Goal: Information Seeking & Learning: Check status

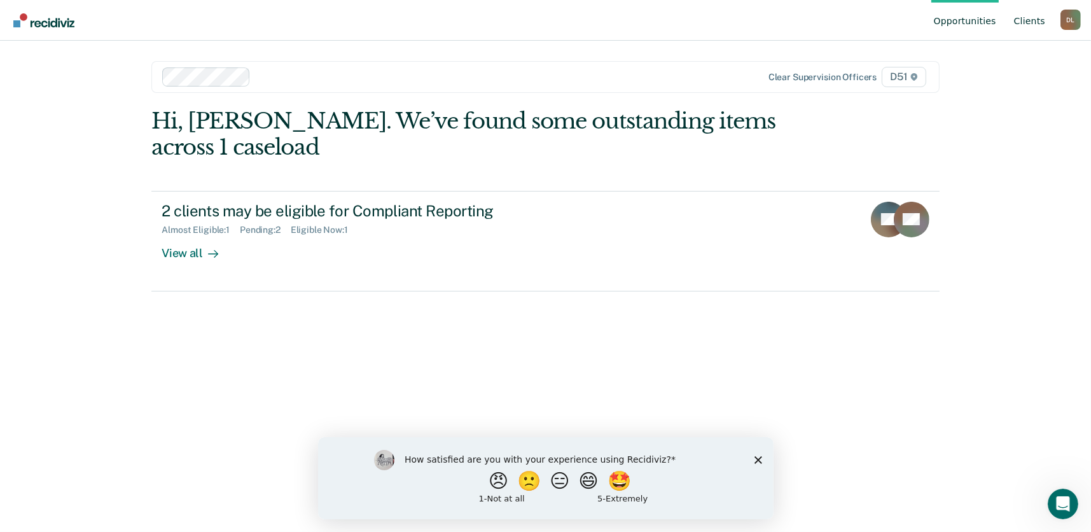
click at [1044, 16] on link "Client s" at bounding box center [1030, 20] width 36 height 41
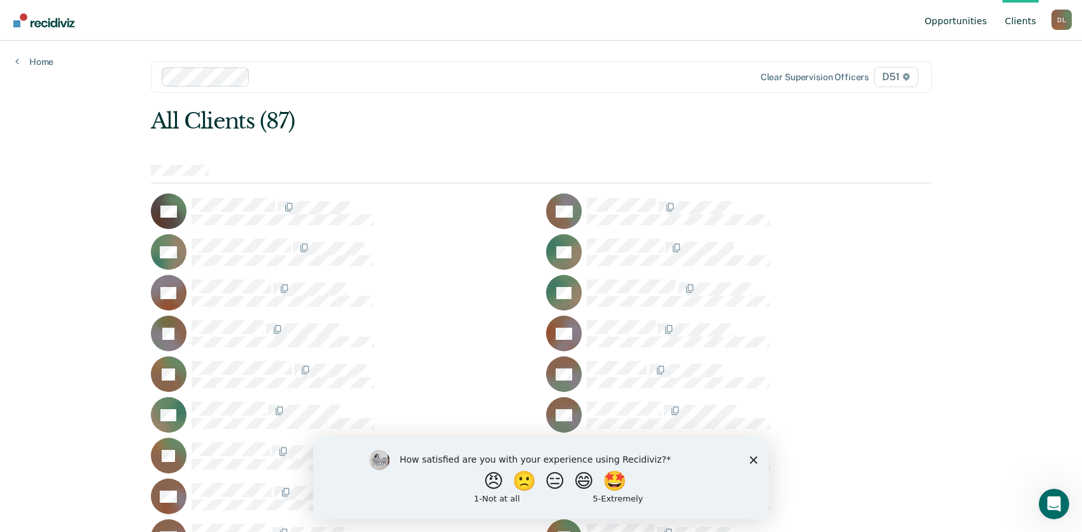
click at [967, 19] on link "Opportunities" at bounding box center [955, 20] width 67 height 41
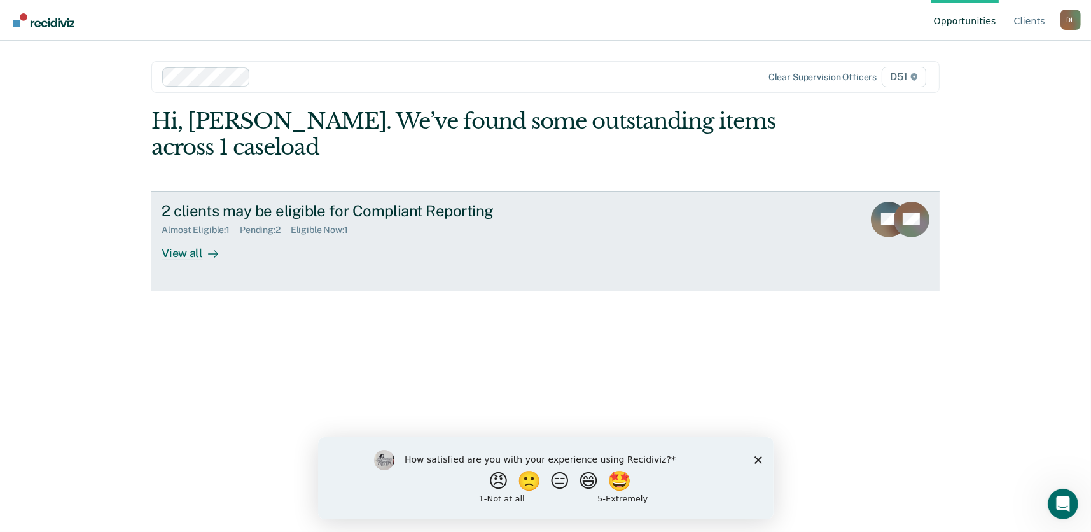
click at [402, 246] on div "2 clients may be eligible for Compliant Reporting Almost Eligible : 1 Pending :…" at bounding box center [400, 231] width 477 height 59
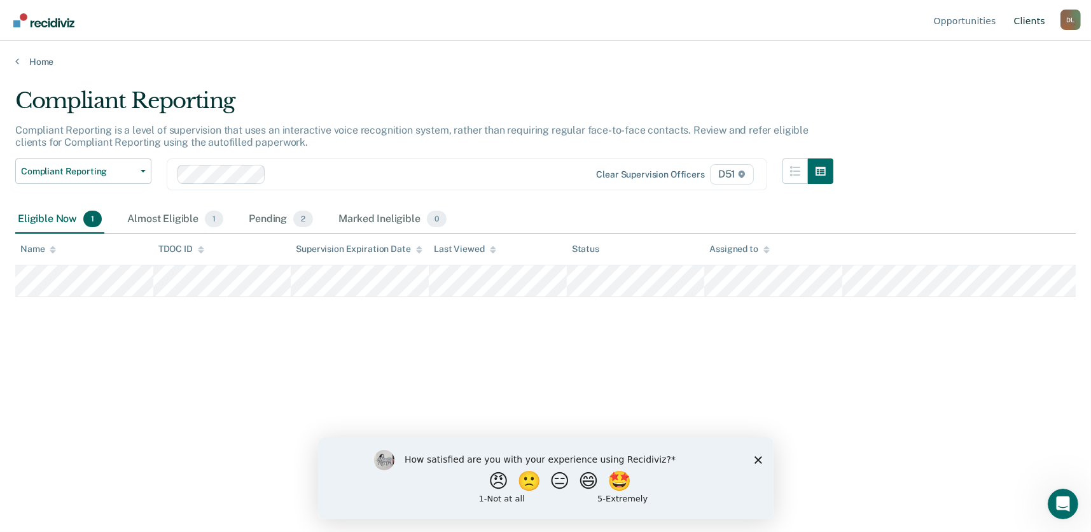
click at [1040, 19] on link "Client s" at bounding box center [1030, 20] width 36 height 41
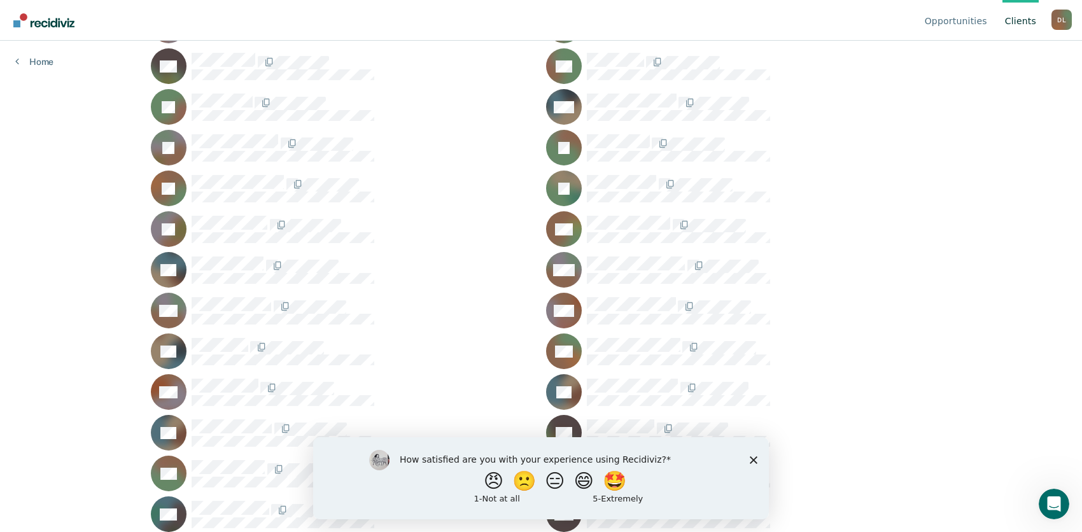
scroll to position [1446, 0]
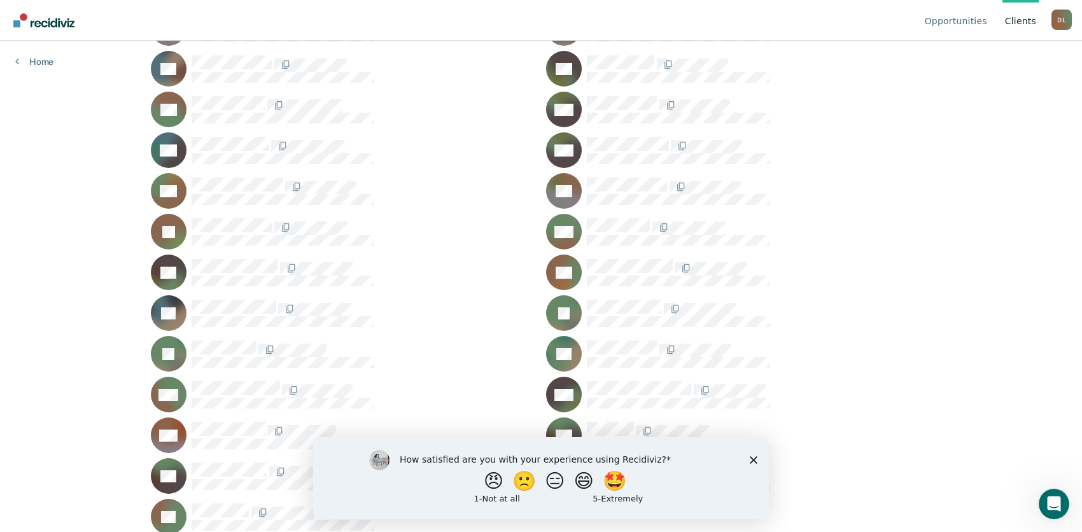
click at [753, 456] on icon "Close survey" at bounding box center [754, 460] width 8 height 8
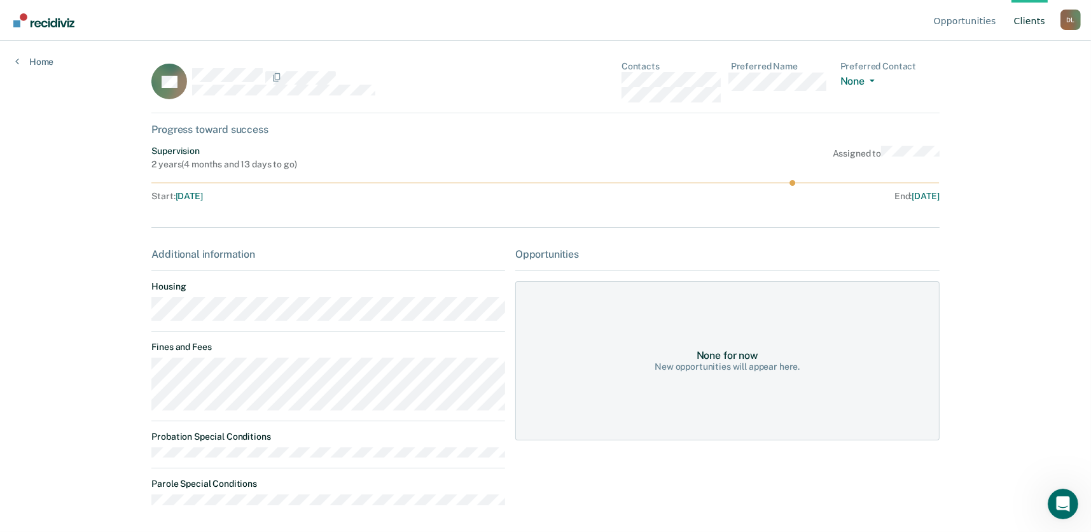
click at [276, 141] on div "TV Contacts Preferred Name Preferred Contact None Call Text Email None Progress…" at bounding box center [545, 296] width 788 height 470
click at [964, 18] on link "Opportunities" at bounding box center [965, 20] width 67 height 41
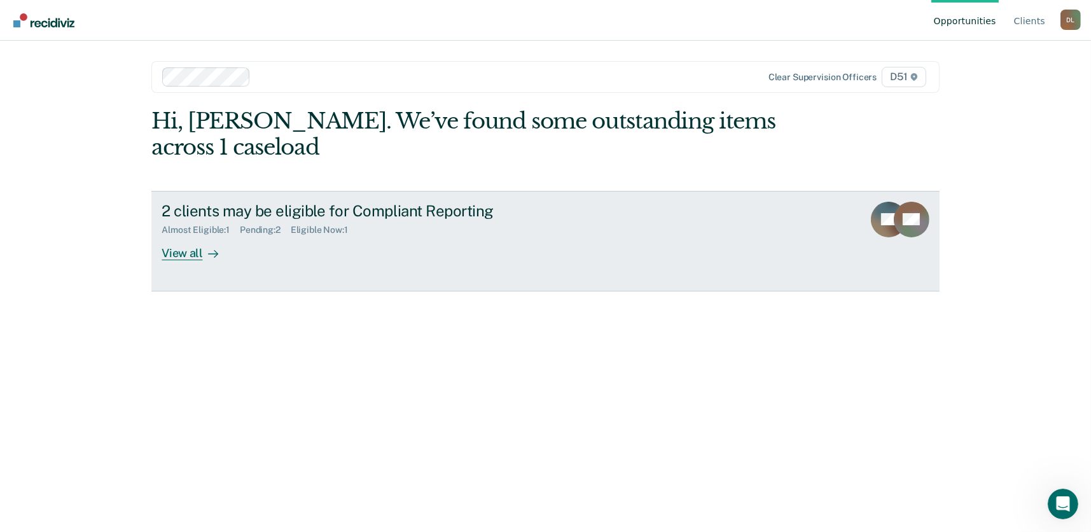
click at [368, 248] on div "2 clients may be eligible for Compliant Reporting Almost Eligible : 1 Pending :…" at bounding box center [400, 231] width 477 height 59
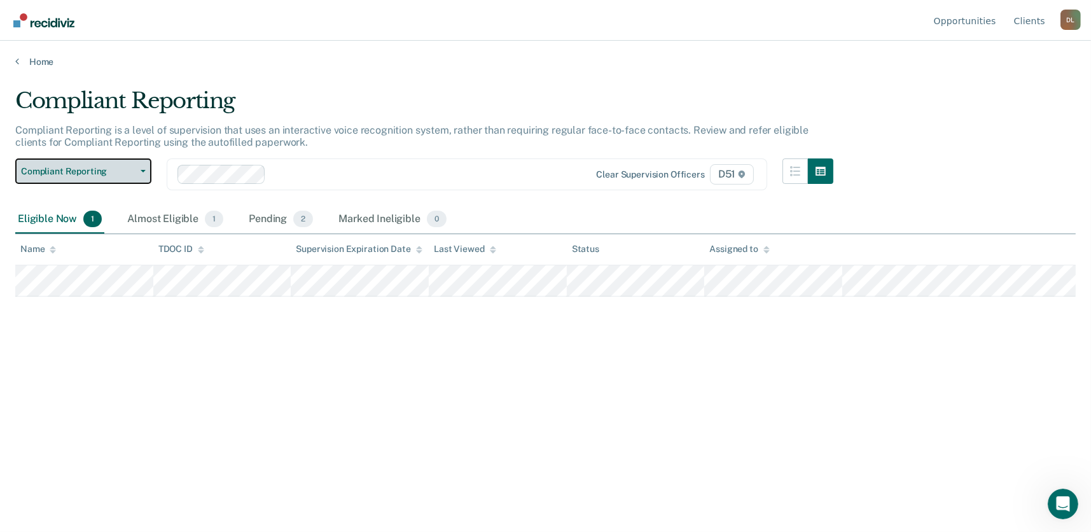
click at [120, 169] on span "Compliant Reporting" at bounding box center [78, 171] width 115 height 11
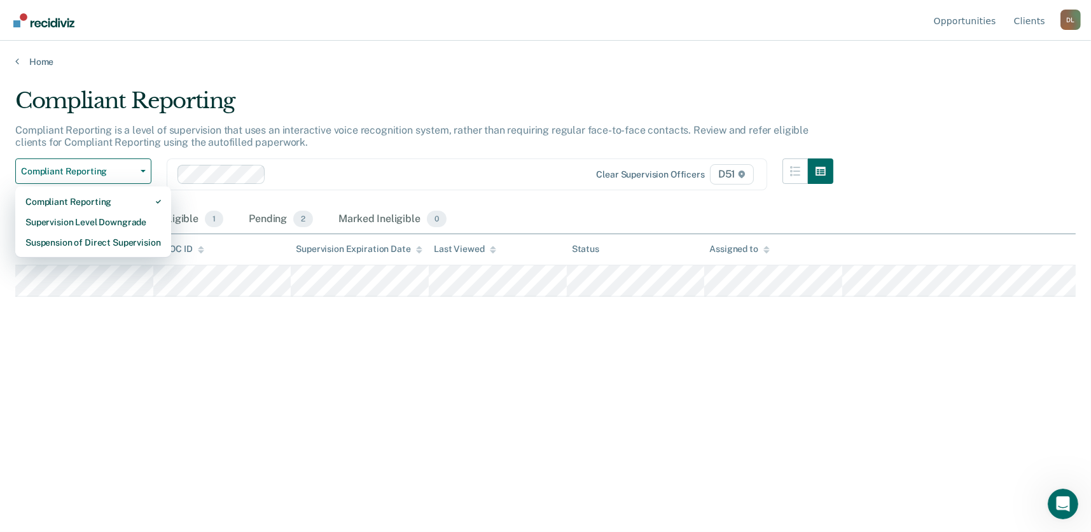
click at [213, 330] on div "Compliant Reporting Compliant Reporting is a level of supervision that uses an …" at bounding box center [545, 262] width 1061 height 349
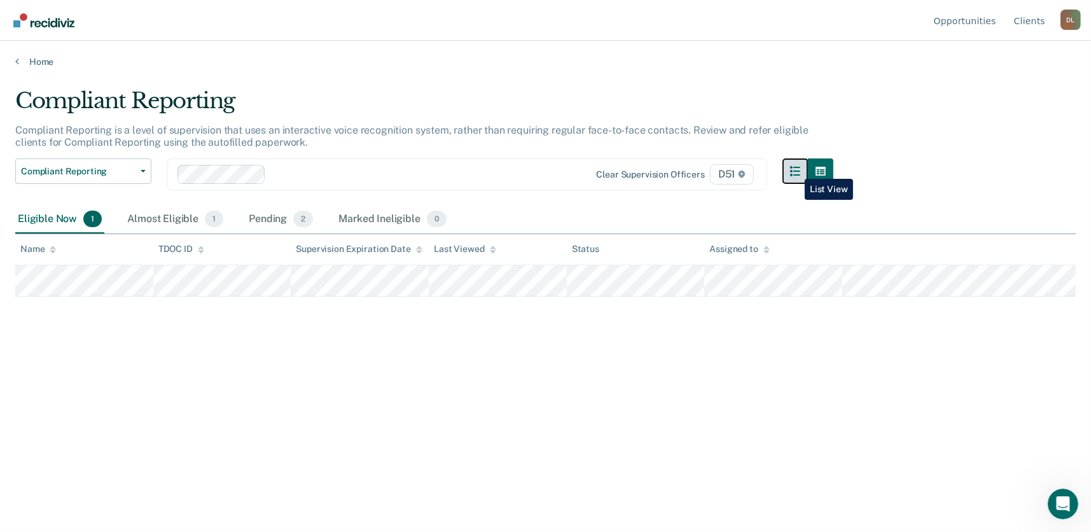
click at [795, 169] on icon "button" at bounding box center [795, 171] width 10 height 10
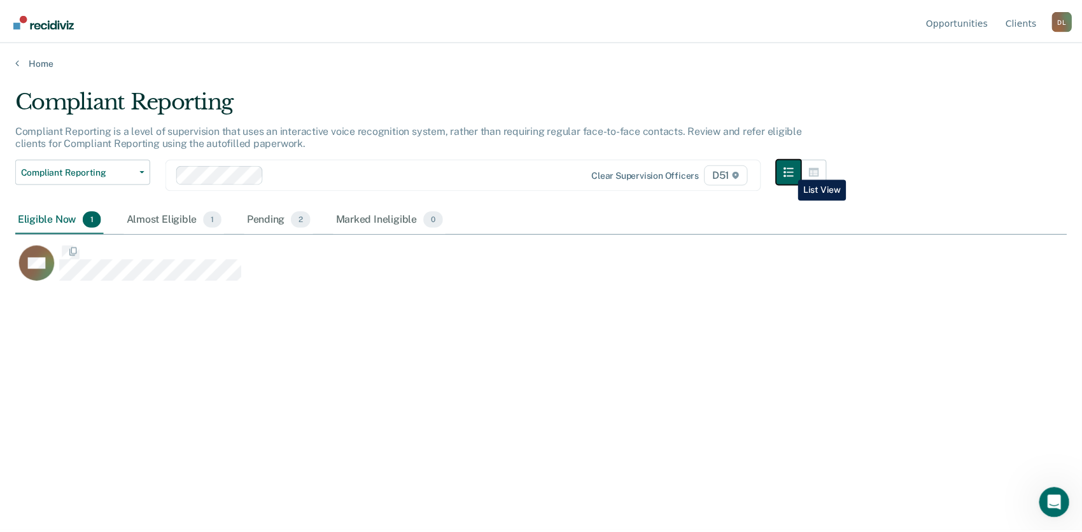
scroll to position [339, 1051]
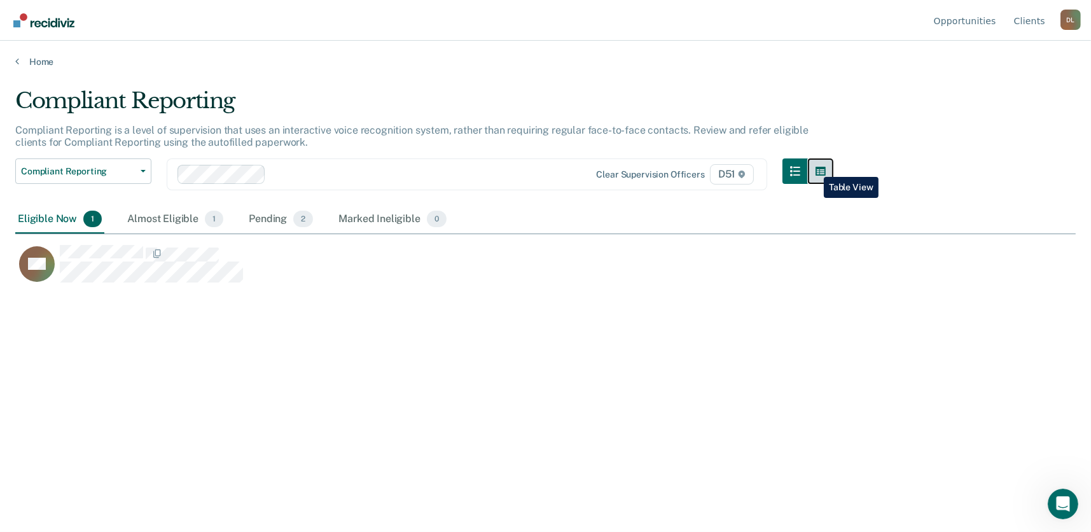
click at [815, 167] on button "button" at bounding box center [820, 170] width 25 height 25
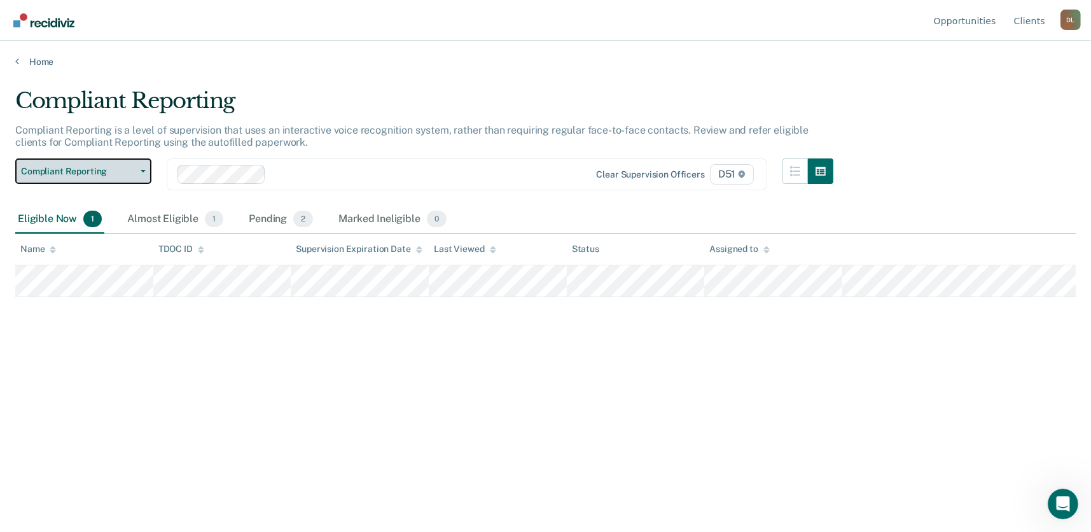
click at [115, 175] on span "Compliant Reporting" at bounding box center [78, 171] width 115 height 11
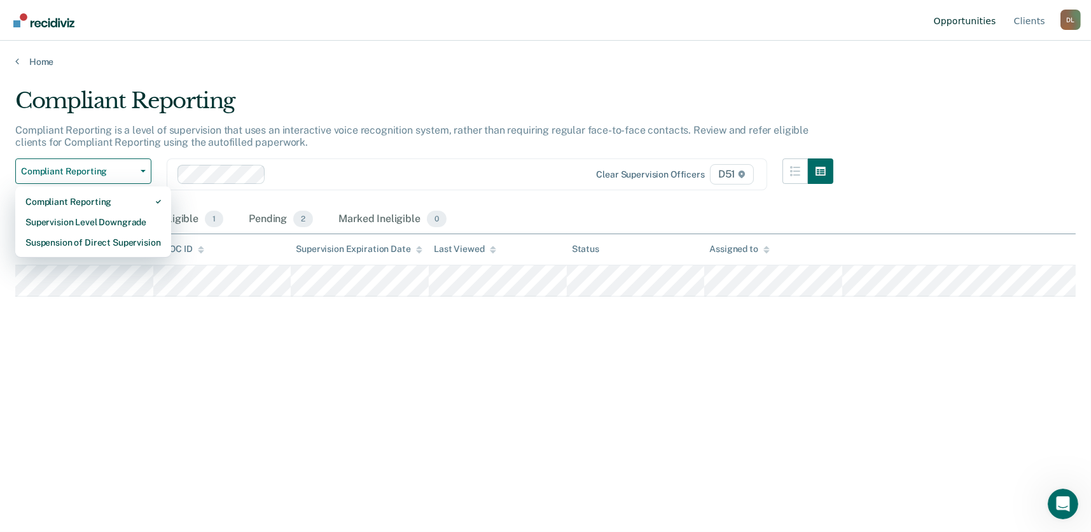
click at [973, 23] on link "Opportunities" at bounding box center [965, 20] width 67 height 41
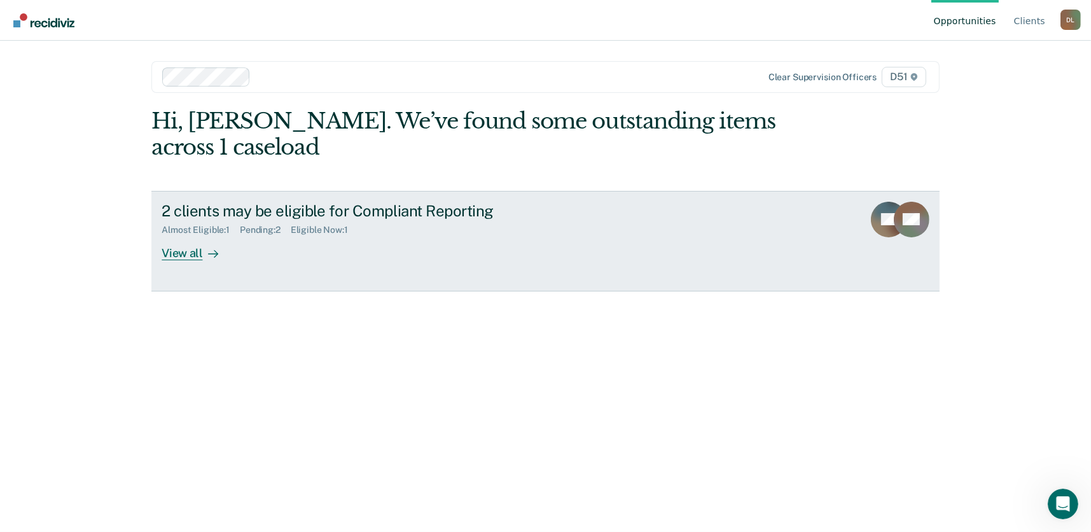
click at [897, 202] on icon at bounding box center [910, 210] width 43 height 33
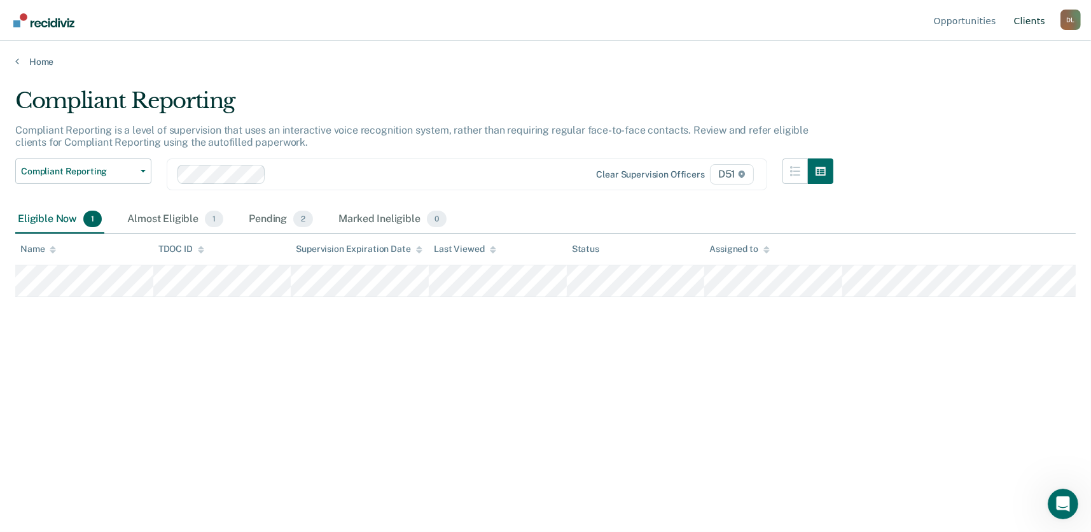
click at [1027, 15] on link "Client s" at bounding box center [1030, 20] width 36 height 41
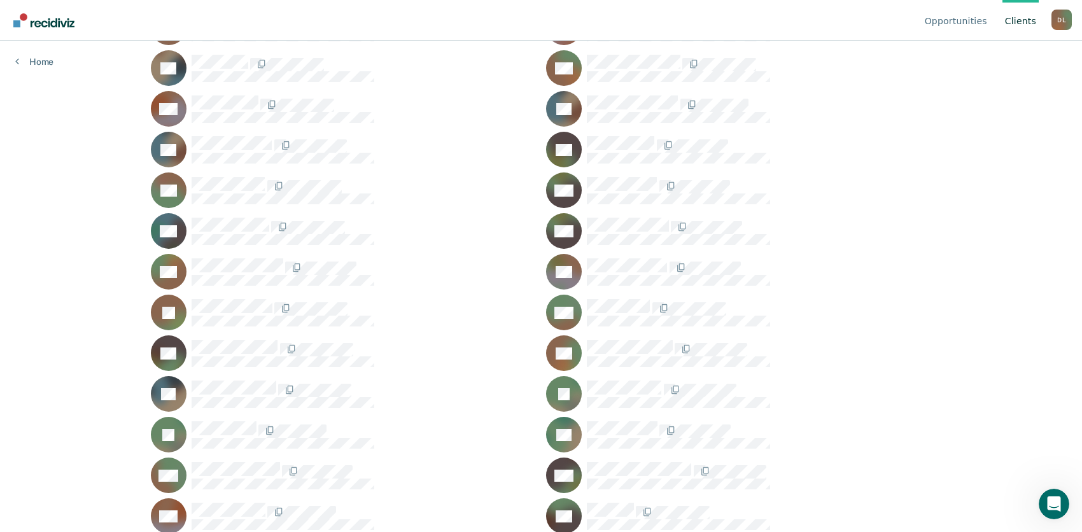
scroll to position [1446, 0]
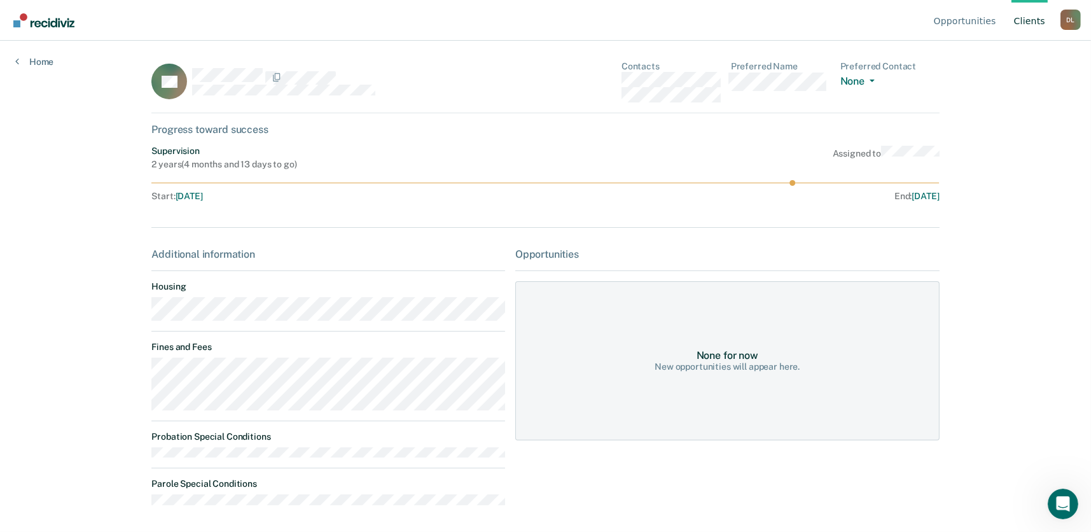
click at [742, 365] on div "New opportunities will appear here." at bounding box center [727, 366] width 145 height 11
click at [872, 371] on div "None for now New opportunities will appear here." at bounding box center [727, 360] width 424 height 159
click at [879, 313] on div "None for now New opportunities will appear here." at bounding box center [727, 360] width 424 height 159
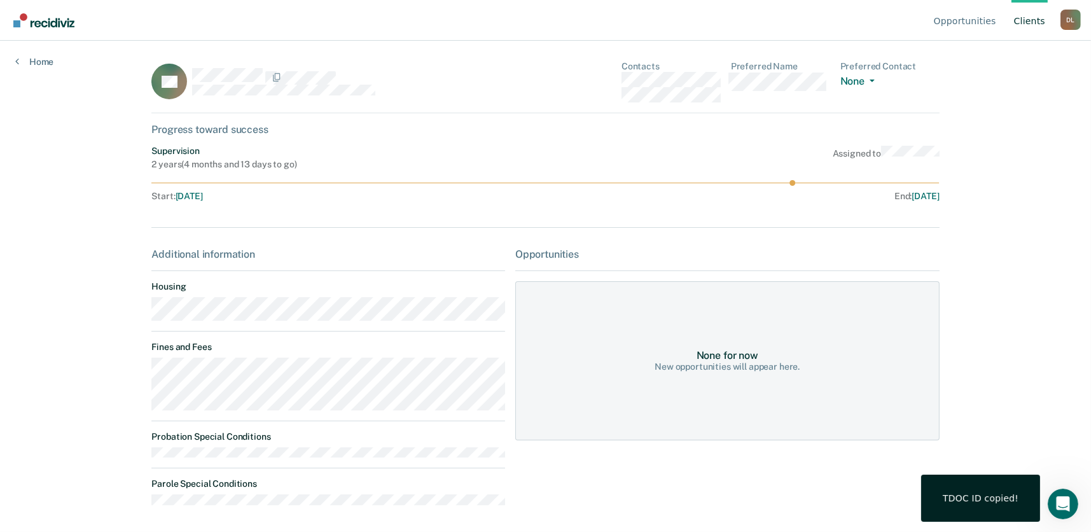
click at [1000, 213] on div "Opportunities Client s [PERSON_NAME] [PERSON_NAME] Profile How it works Log Out…" at bounding box center [545, 266] width 1091 height 532
